Goal: Transaction & Acquisition: Purchase product/service

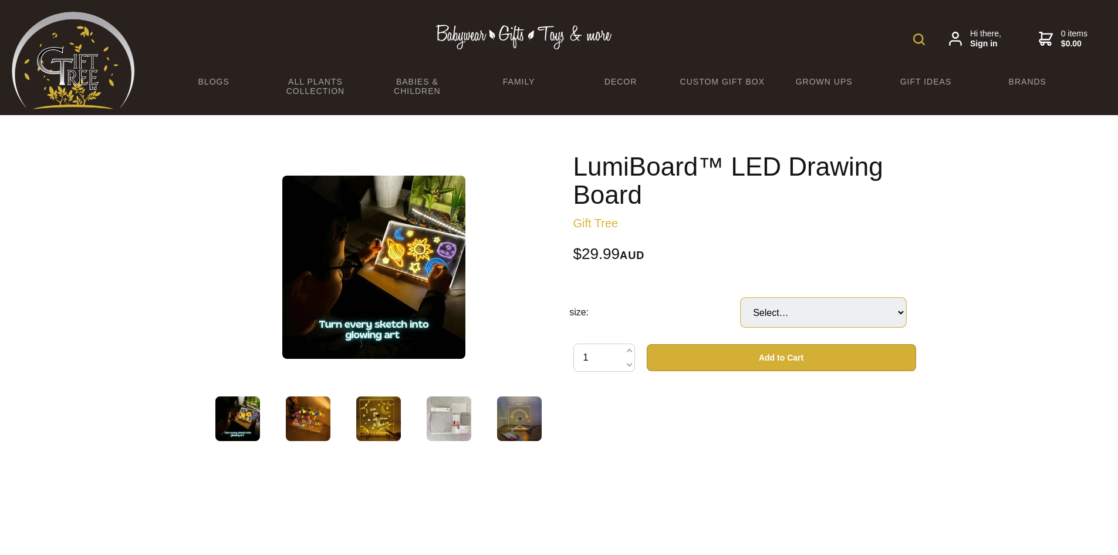
click at [837, 306] on select "Select… 12x12cm 15x15cm (+ $5.00) 20x20cm (+ $9.99) 30x20cm (+ $12.00)" at bounding box center [823, 312] width 165 height 29
select select "30x20cm"
click at [741, 298] on select "Select… 12x12cm 15x15cm (+ $5.00) 20x20cm (+ $9.99) 30x20cm (+ $12.00)" at bounding box center [823, 312] width 165 height 29
click at [630, 351] on span at bounding box center [629, 351] width 6 height 14
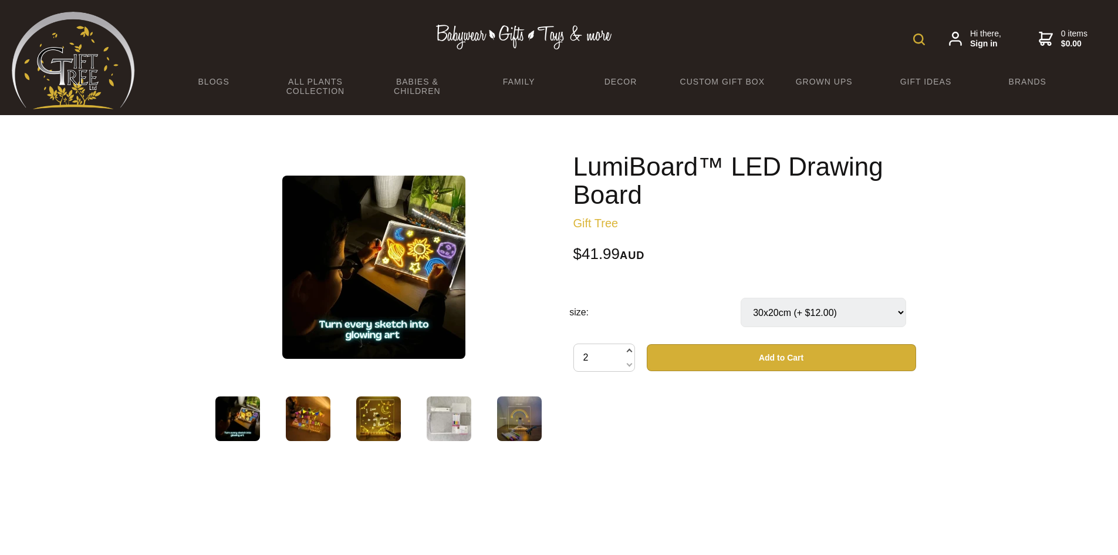
type input "3"
click at [201, 84] on link "BLOGS" at bounding box center [214, 81] width 102 height 25
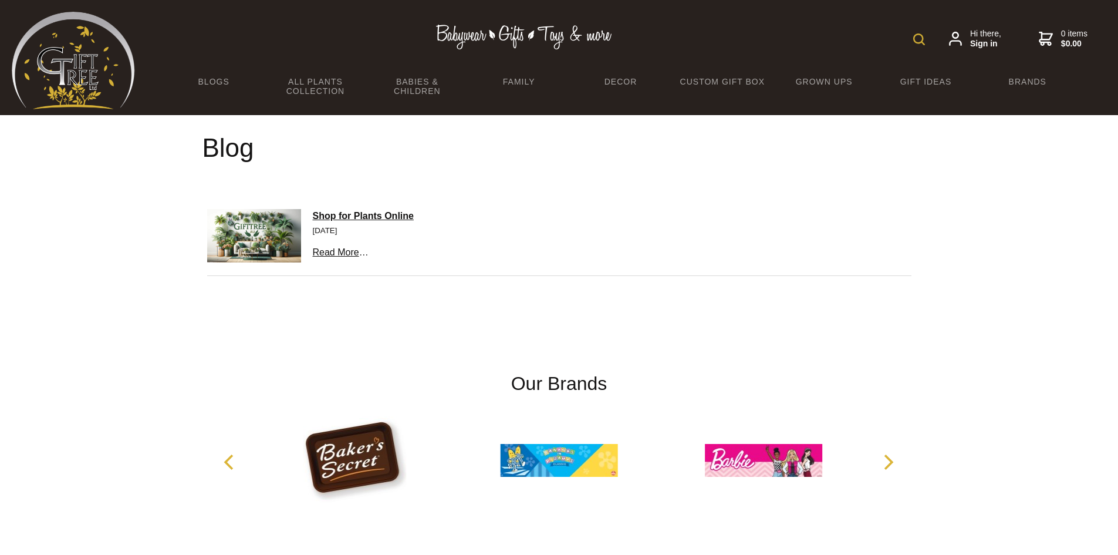
scroll to position [116, 0]
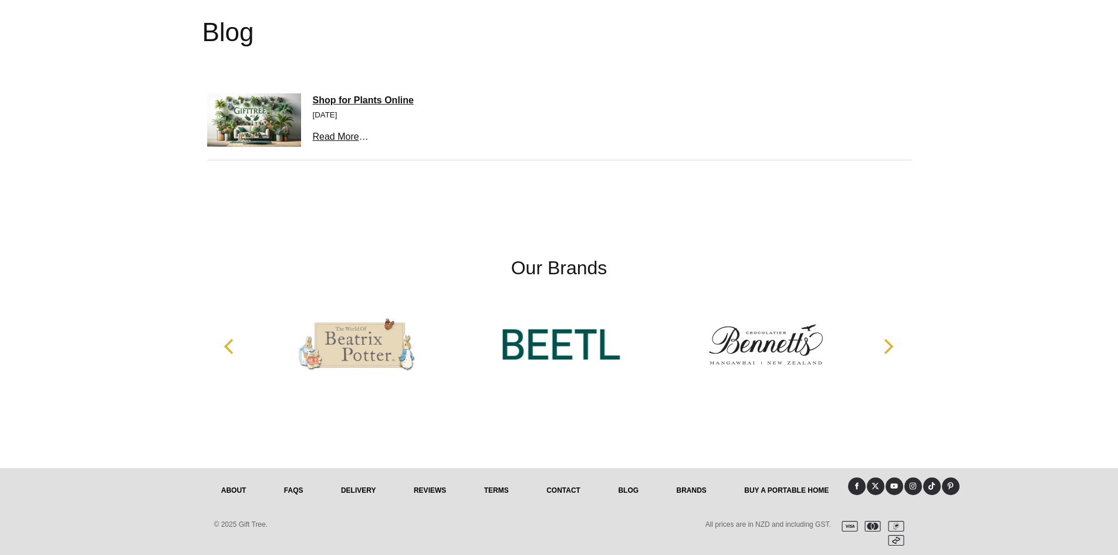
click at [233, 492] on link "About" at bounding box center [233, 490] width 63 height 26
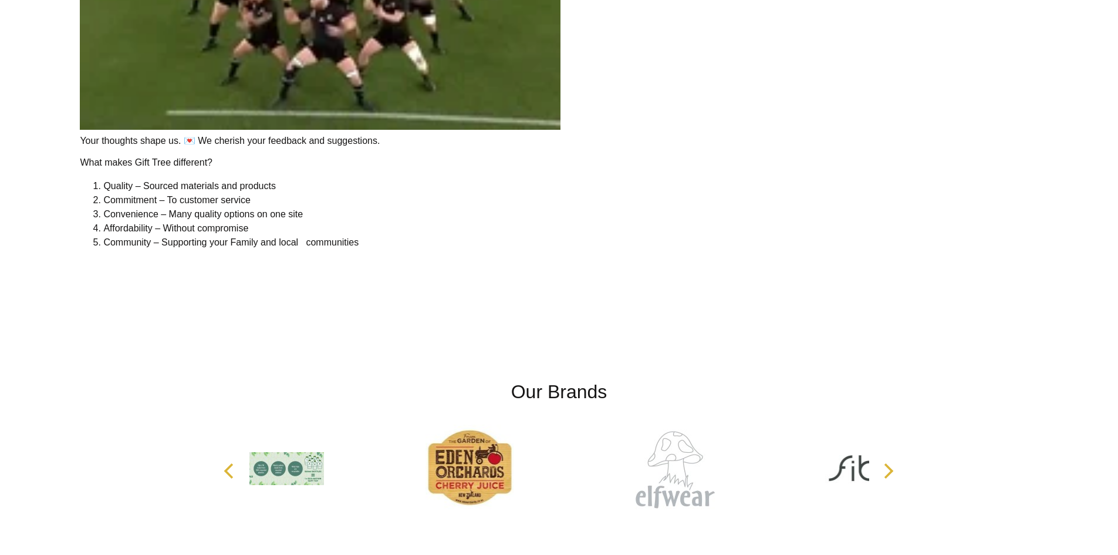
scroll to position [2572, 0]
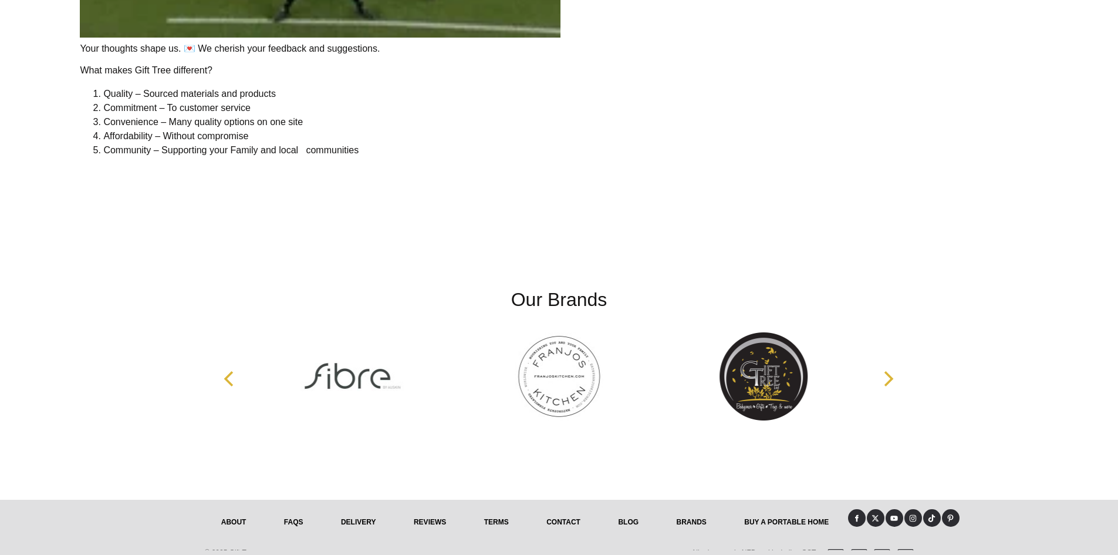
click at [355, 514] on link "delivery" at bounding box center [358, 522] width 73 height 26
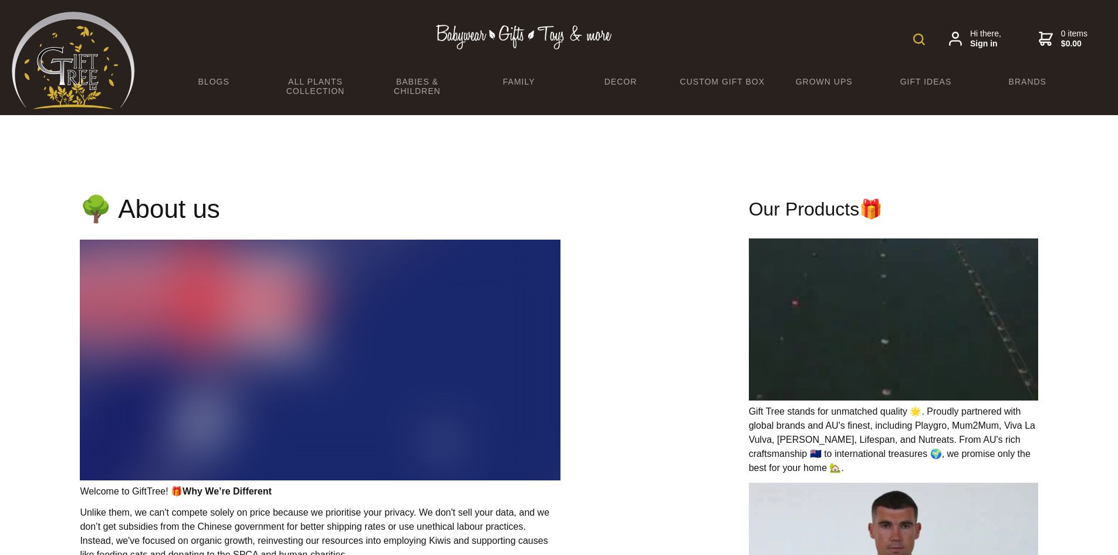
scroll to position [1971, 0]
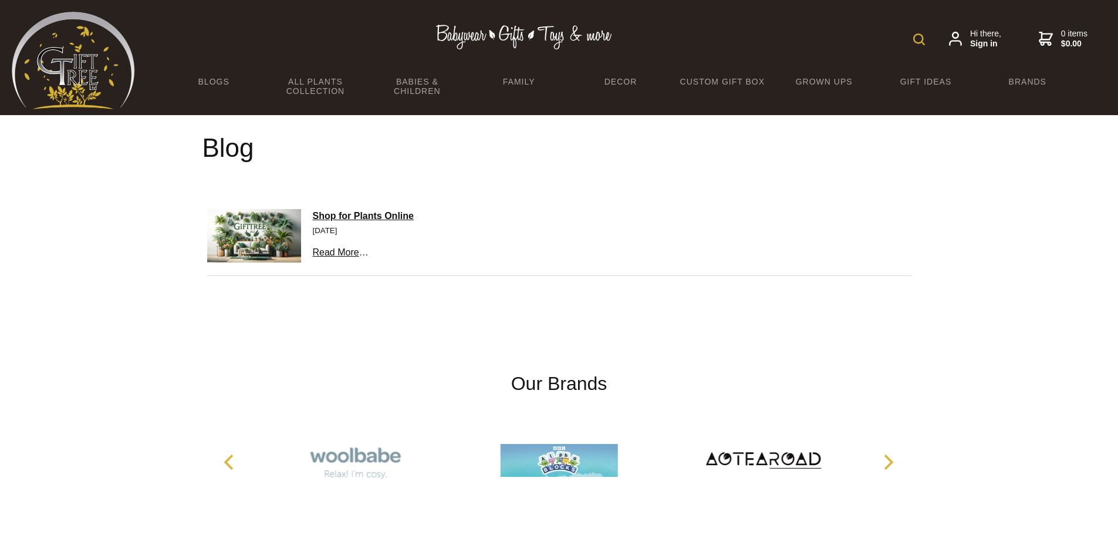
scroll to position [116, 0]
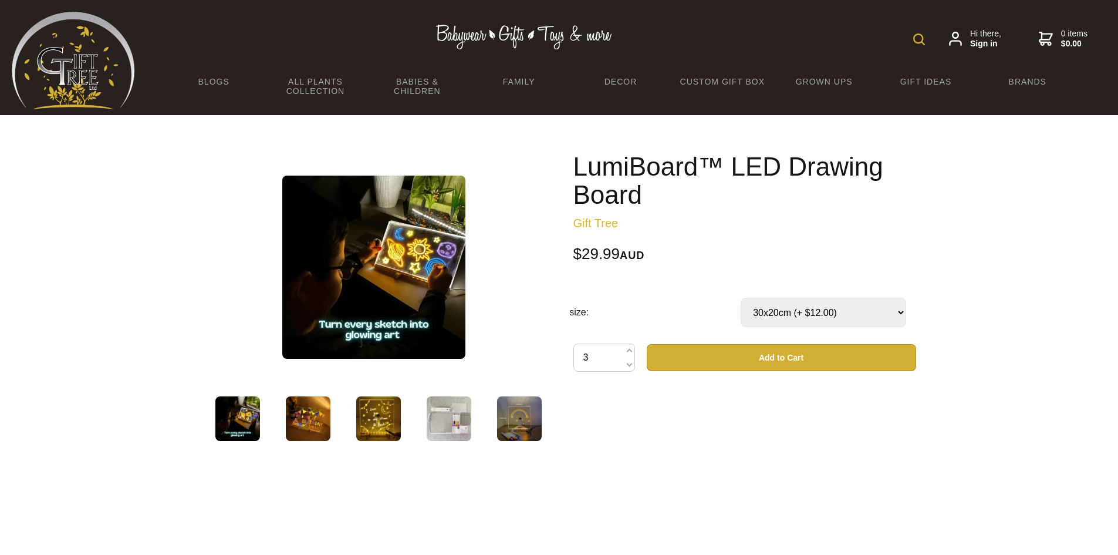
select select "30x20cm"
click at [900, 311] on select "Select… 12x12cm 15x15cm (+ $5.00) 20x20cm (+ $9.99) 30x20cm (+ $12.00)" at bounding box center [823, 312] width 165 height 29
click at [741, 298] on select "Select… 12x12cm 15x15cm (+ $5.00) 20x20cm (+ $9.99) 30x20cm (+ $12.00)" at bounding box center [823, 312] width 165 height 29
click at [798, 356] on button "Add to Cart" at bounding box center [781, 357] width 269 height 27
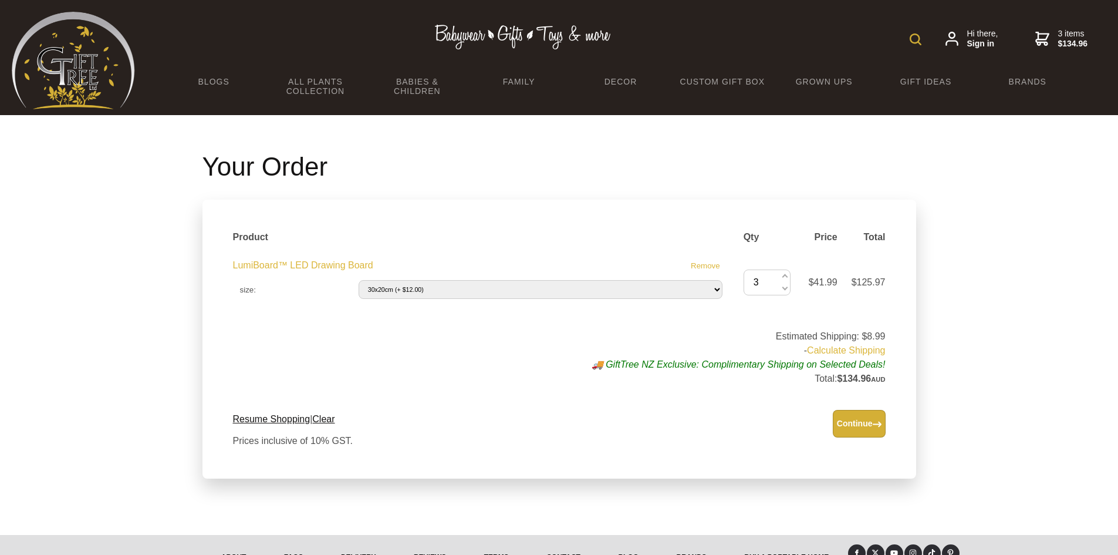
click at [823, 351] on link "Calculate Shipping" at bounding box center [846, 350] width 78 height 10
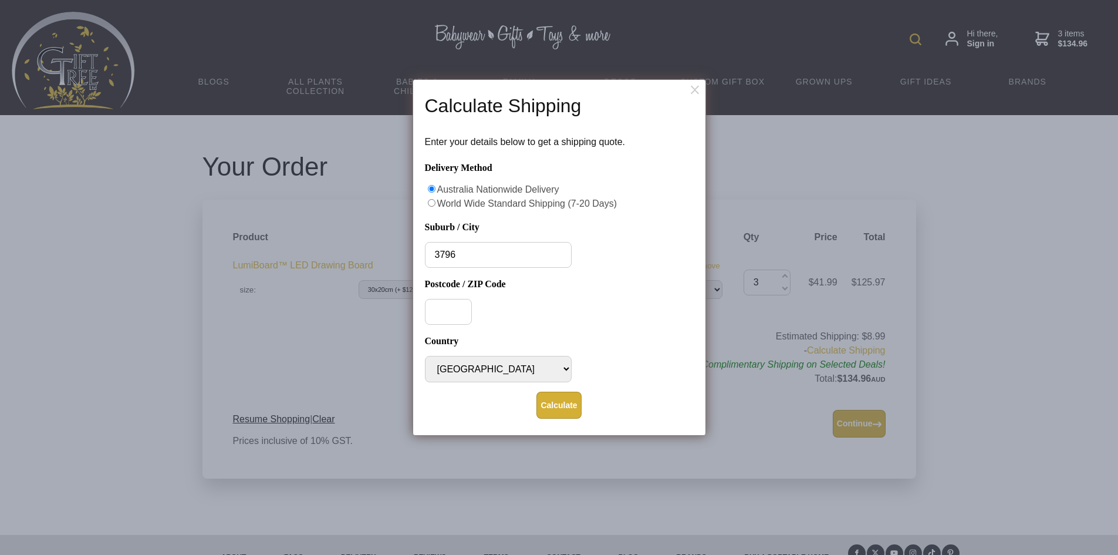
click at [536, 391] on button "Calculate" at bounding box center [558, 404] width 45 height 27
drag, startPoint x: 492, startPoint y: 262, endPoint x: 405, endPoint y: 258, distance: 87.5
click at [405, 258] on body "Hi there, Sign in 3 items $134.96 BLOGS All Plants Collection Shop by Category …" at bounding box center [559, 310] width 1118 height 621
type input "Mount Evelyn"
type input "3796"
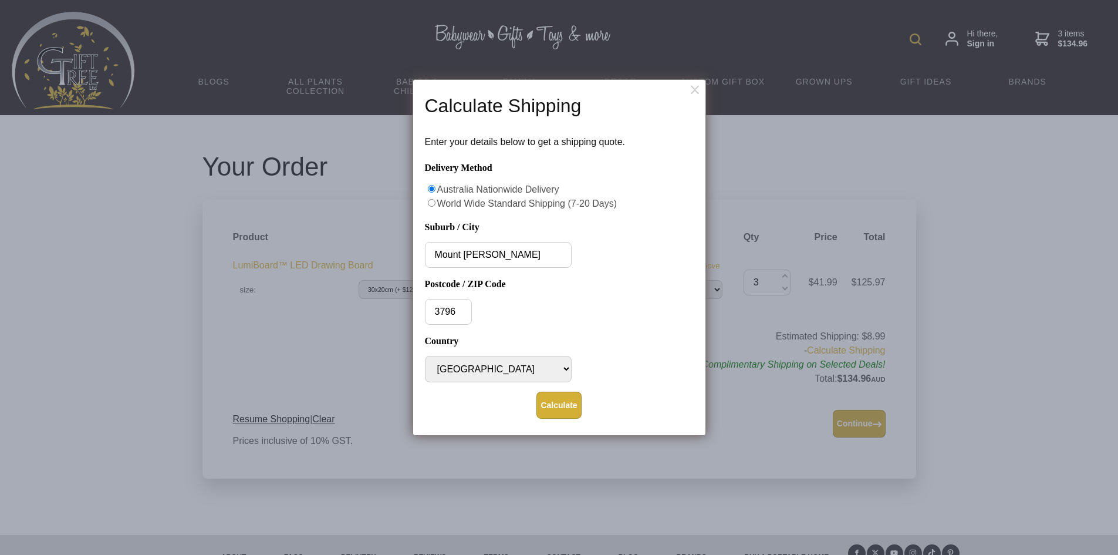
click at [555, 406] on button "Calculate" at bounding box center [558, 404] width 45 height 27
